Goal: Answer question/provide support

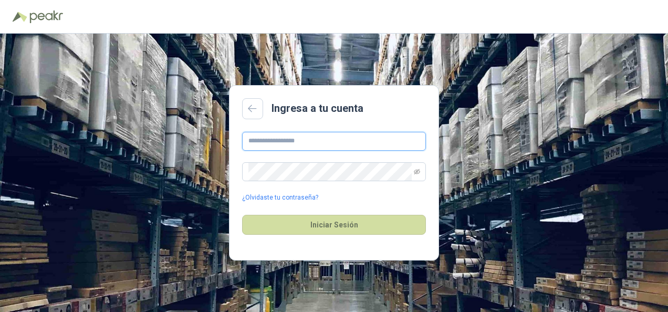
click at [256, 139] on input "text" at bounding box center [334, 141] width 184 height 19
type input "**********"
click at [242, 215] on button "Iniciar Sesión" at bounding box center [334, 225] width 184 height 20
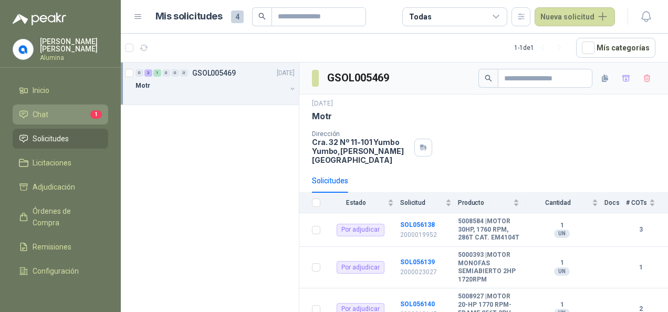
click at [36, 106] on link "Chat 1" at bounding box center [61, 115] width 96 height 20
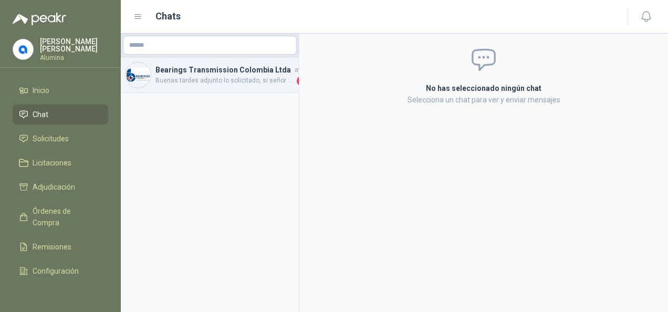
click at [254, 75] on h4 "Bearings Transmission Colombia Ltda" at bounding box center [224, 70] width 137 height 12
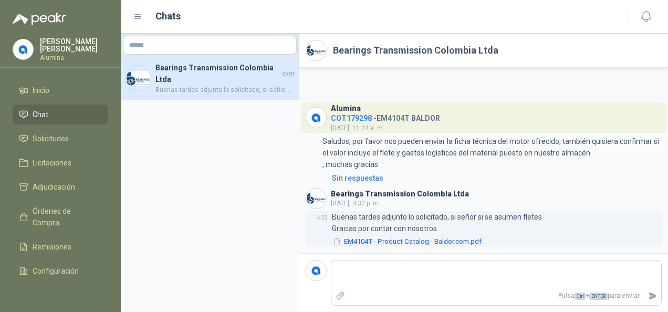
click at [425, 243] on button "EM4104T - Product Catalog - Baldor.com.pdf" at bounding box center [407, 241] width 151 height 11
click at [224, 85] on span "Buenas tardes adjunto lo solicitado, si señor si se asumen fletes Gracias por c…" at bounding box center [225, 90] width 139 height 10
click at [68, 140] on span "Solicitudes" at bounding box center [51, 139] width 36 height 12
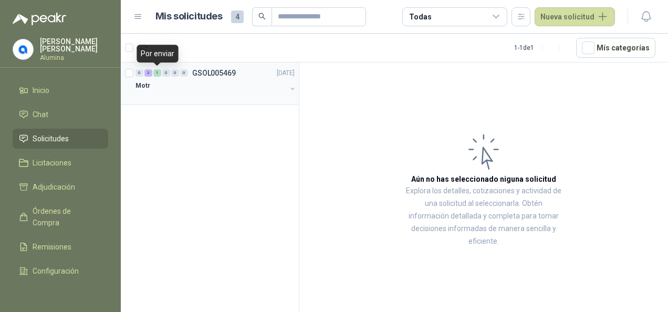
click at [158, 72] on div "1" at bounding box center [157, 72] width 8 height 7
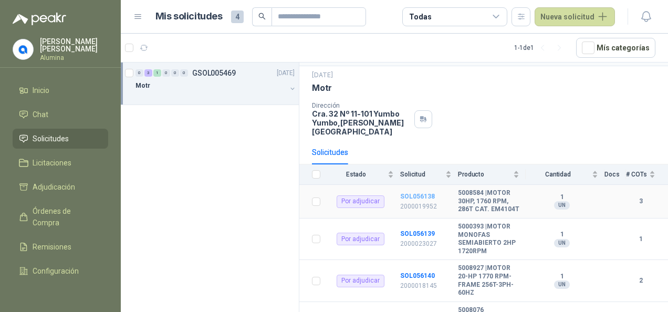
scroll to position [71, 0]
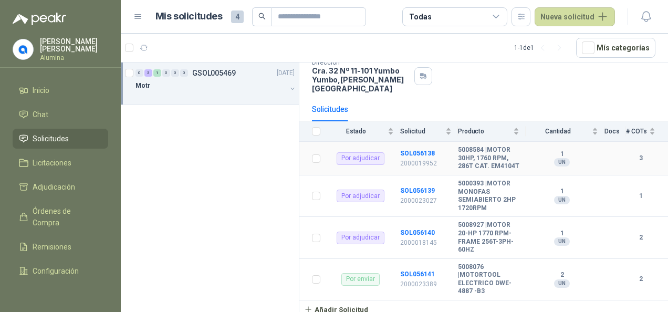
click at [476, 146] on b "5008584 | MOTOR 30HP, 1760 RPM, 286T CAT. EM4104T" at bounding box center [488, 158] width 61 height 25
drag, startPoint x: 476, startPoint y: 142, endPoint x: 389, endPoint y: 149, distance: 86.9
click at [389, 149] on td "Por adjudicar" at bounding box center [364, 159] width 74 height 34
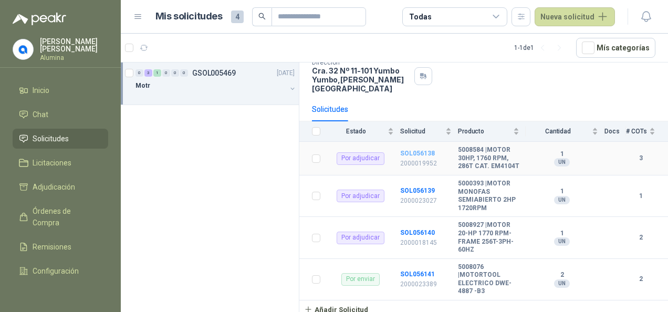
click at [404, 150] on b "SOL056138" at bounding box center [417, 153] width 35 height 7
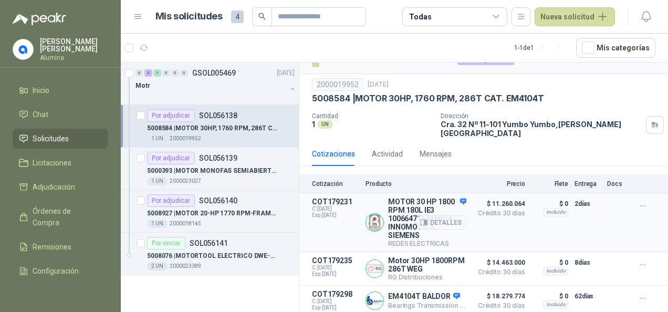
scroll to position [24, 0]
